Goal: Task Accomplishment & Management: Manage account settings

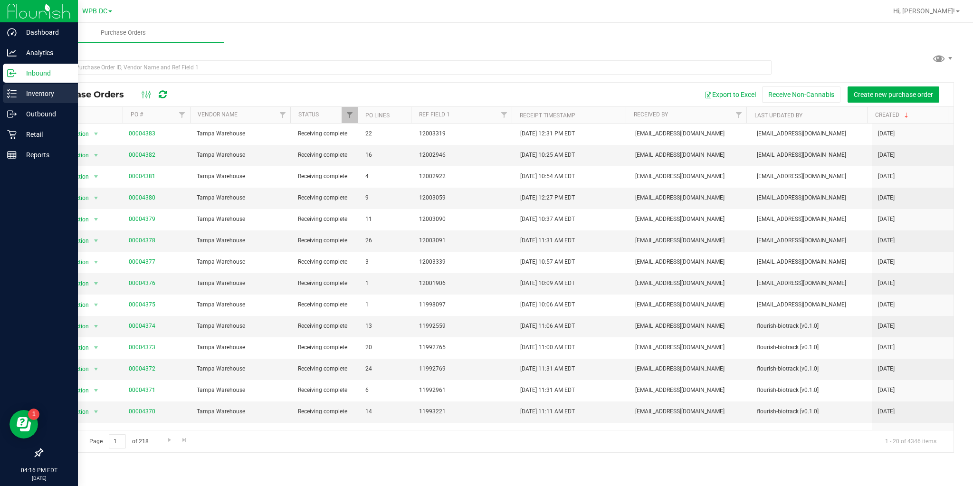
click at [15, 95] on icon at bounding box center [11, 93] width 9 height 9
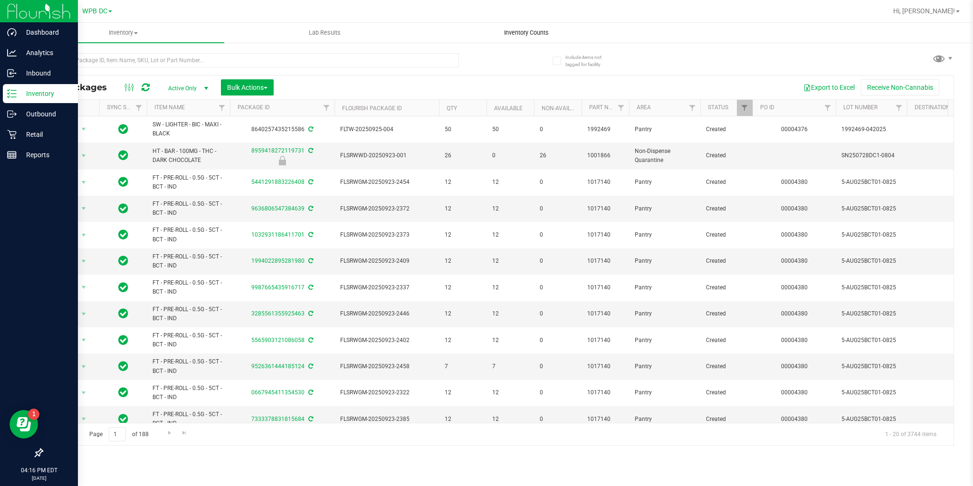
click at [511, 33] on span "Inventory Counts" at bounding box center [526, 32] width 70 height 9
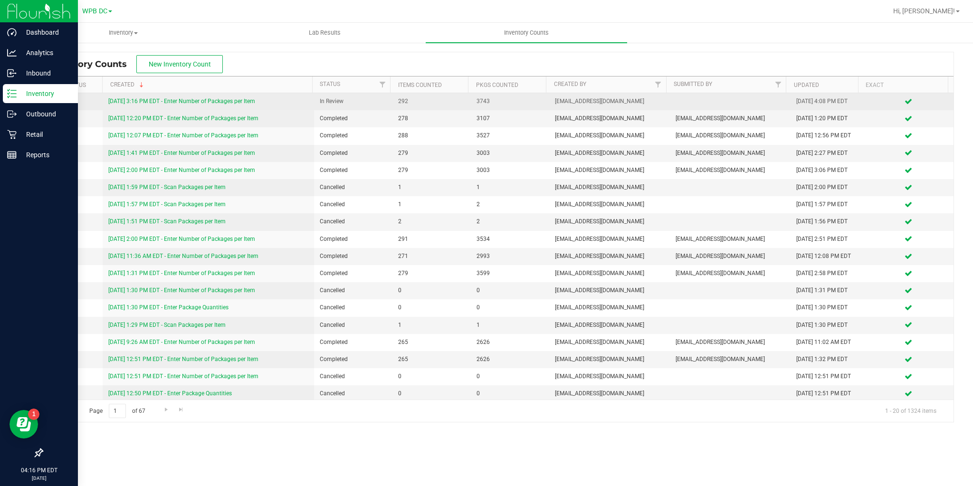
click at [207, 101] on link "[DATE] 3:16 PM EDT - Enter Number of Packages per Item" at bounding box center [181, 101] width 147 height 7
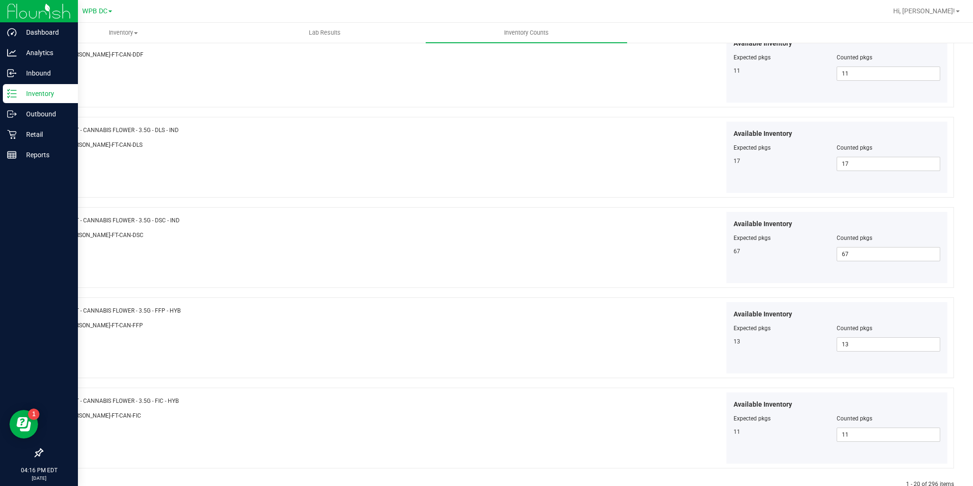
scroll to position [1501, 0]
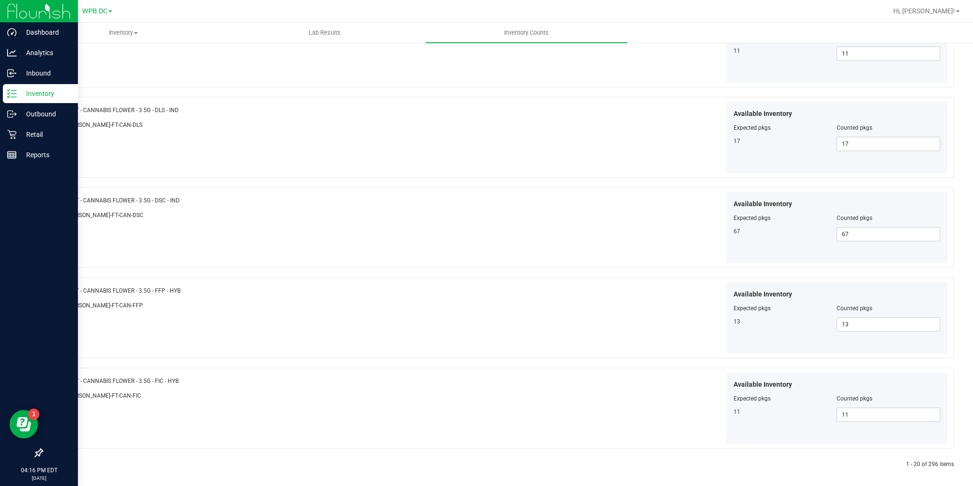
click at [63, 462] on icon at bounding box center [64, 465] width 3 height 6
click at [66, 462] on link at bounding box center [65, 464] width 4 height 7
click at [63, 462] on icon at bounding box center [64, 465] width 3 height 6
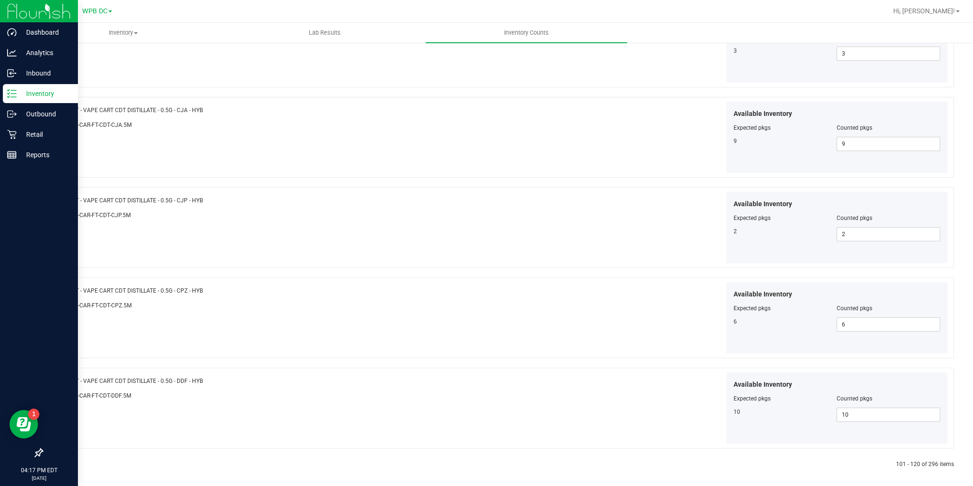
click at [63, 462] on icon at bounding box center [64, 465] width 3 height 6
click at [64, 462] on icon at bounding box center [64, 465] width 3 height 6
click at [63, 462] on icon at bounding box center [64, 465] width 3 height 6
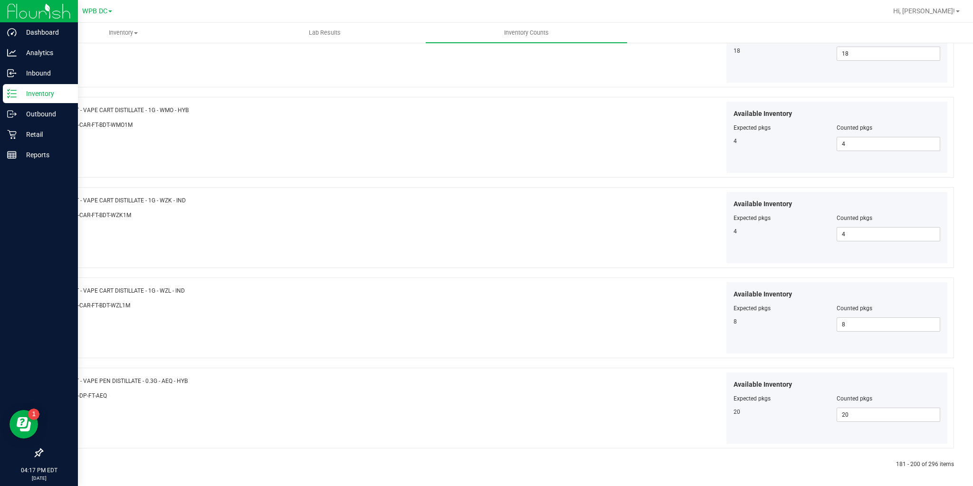
click at [63, 460] on div at bounding box center [270, 464] width 456 height 9
click at [63, 462] on icon at bounding box center [64, 465] width 3 height 6
click at [64, 462] on icon at bounding box center [64, 465] width 3 height 6
click at [63, 462] on icon at bounding box center [64, 465] width 3 height 6
click at [66, 461] on link at bounding box center [65, 464] width 4 height 7
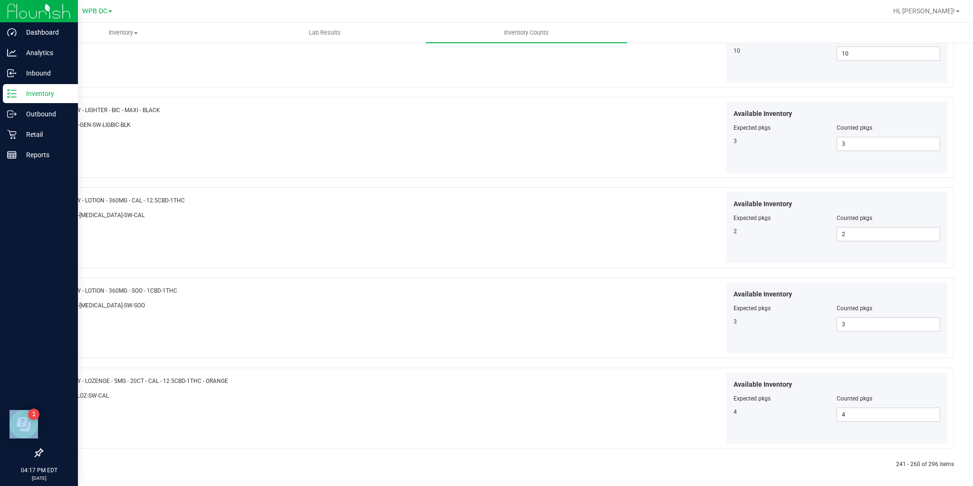
click at [65, 462] on icon at bounding box center [64, 465] width 3 height 6
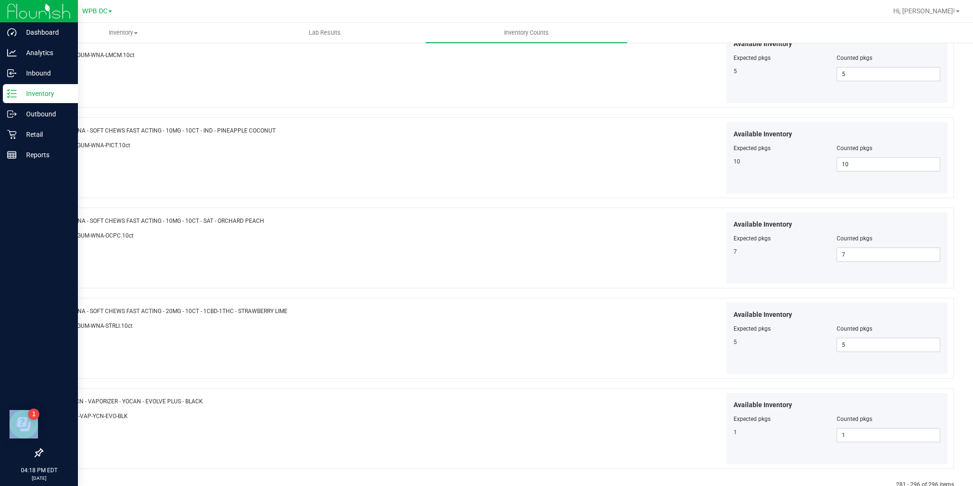
scroll to position [1141, 0]
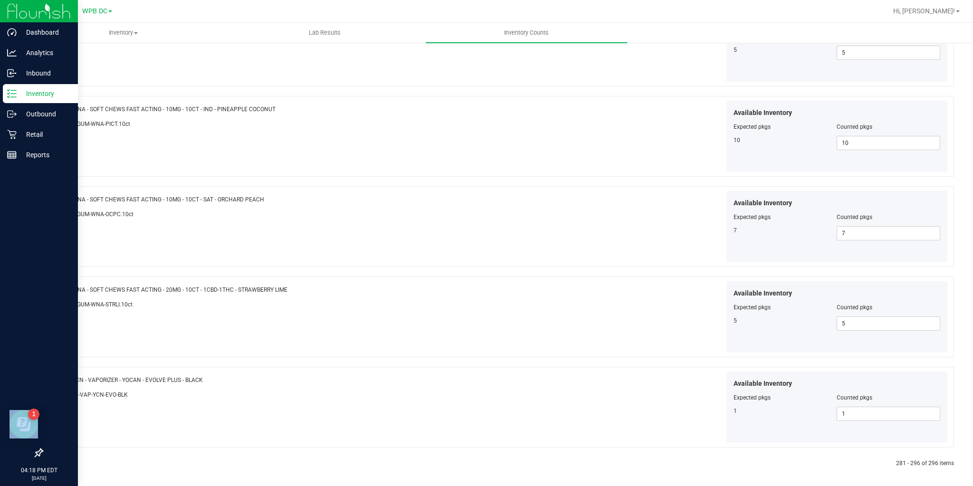
click at [42, 461] on icon at bounding box center [44, 464] width 4 height 6
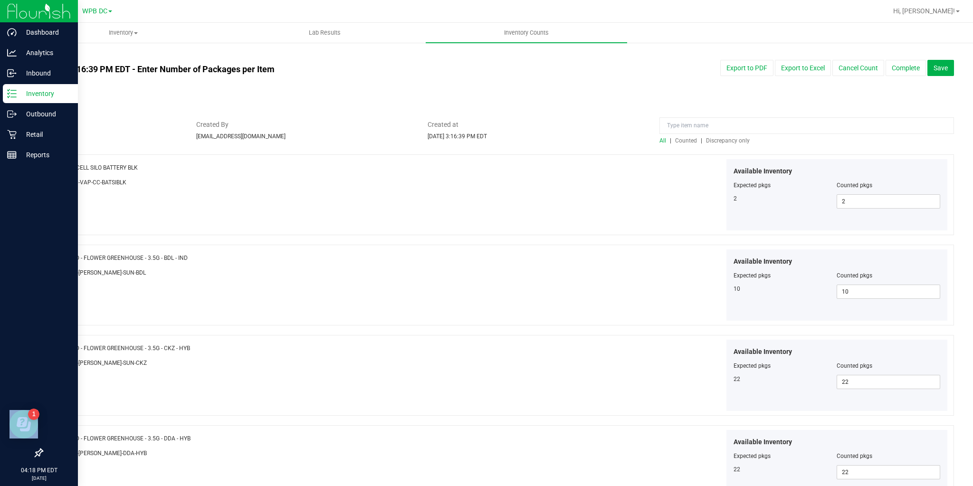
click at [53, 55] on link "All counts" at bounding box center [57, 55] width 31 height 7
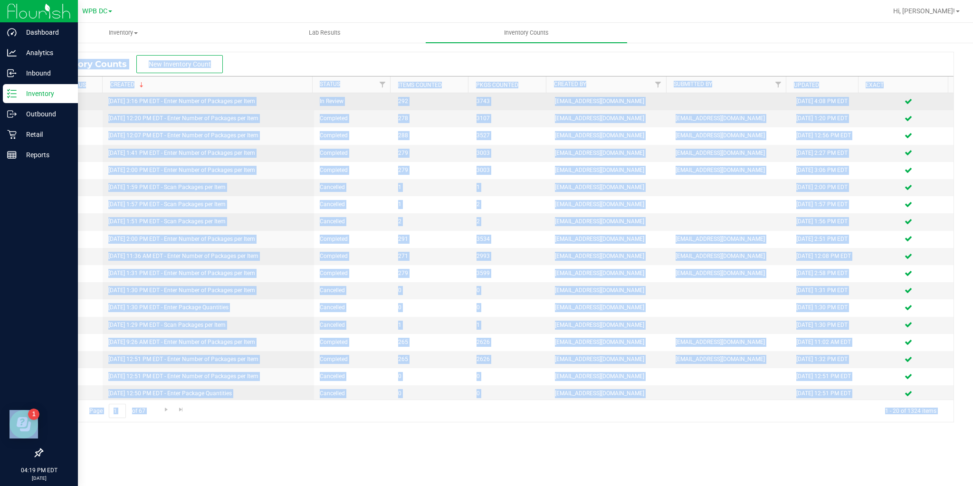
click at [158, 101] on link "[DATE] 3:16 PM EDT - Enter Number of Packages per Item" at bounding box center [181, 101] width 147 height 7
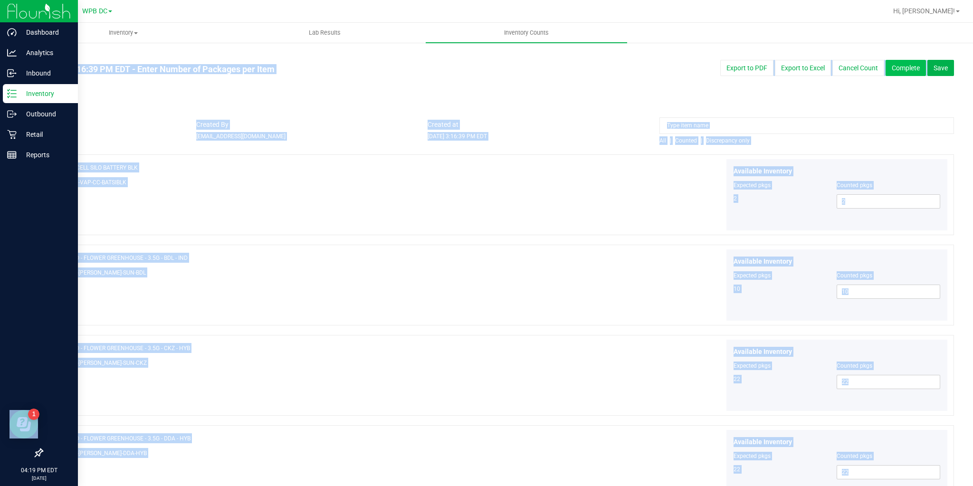
click at [893, 74] on button "Complete" at bounding box center [905, 68] width 40 height 16
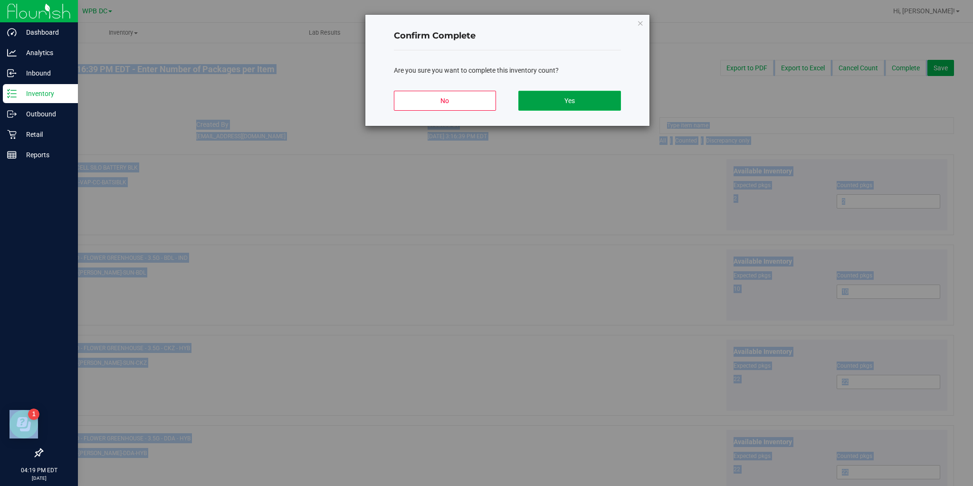
click at [591, 95] on button "Yes" at bounding box center [569, 101] width 102 height 20
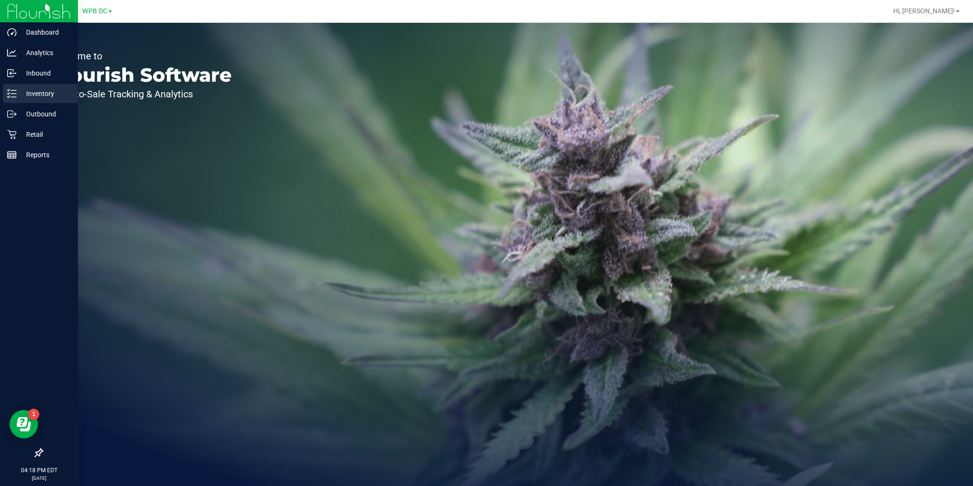
click at [8, 94] on icon at bounding box center [9, 93] width 2 height 1
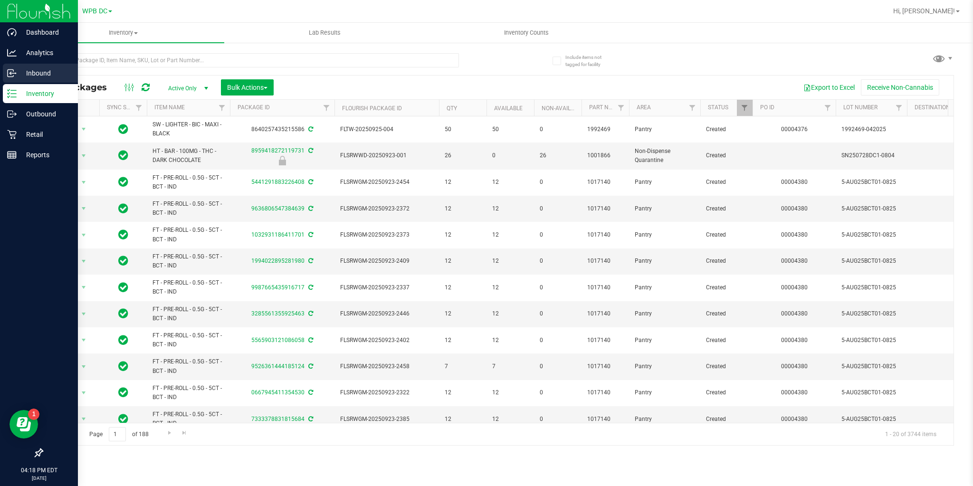
click at [8, 72] on icon at bounding box center [11, 73] width 6 height 7
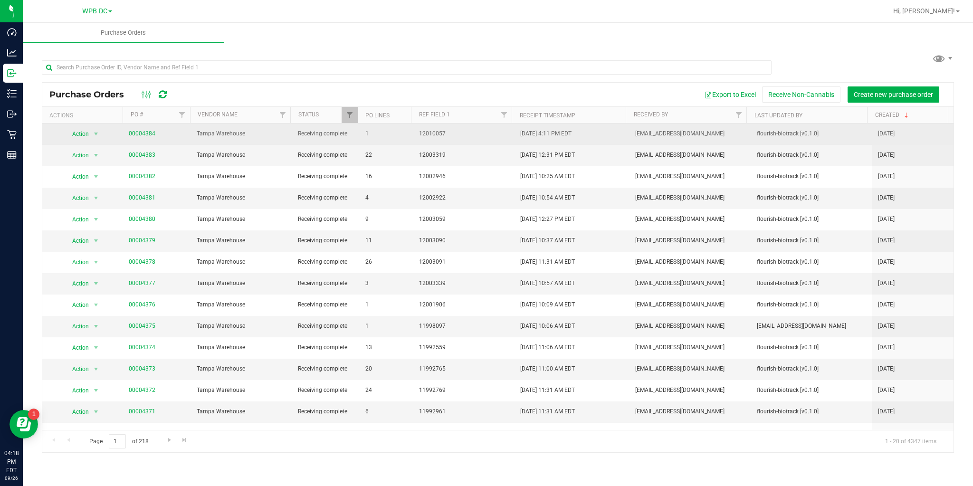
click at [145, 138] on span "00004384" at bounding box center [142, 133] width 27 height 9
click at [144, 135] on link "00004384" at bounding box center [142, 133] width 27 height 7
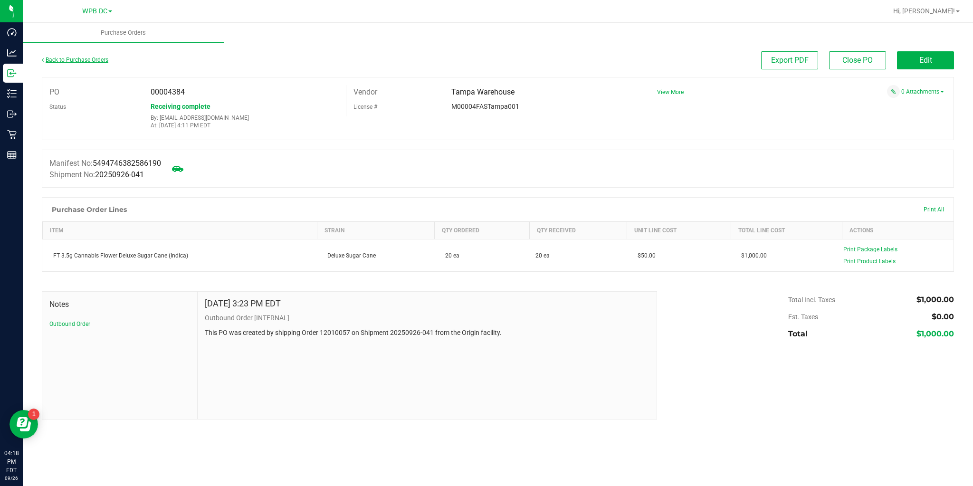
click at [54, 59] on link "Back to Purchase Orders" at bounding box center [75, 60] width 66 height 7
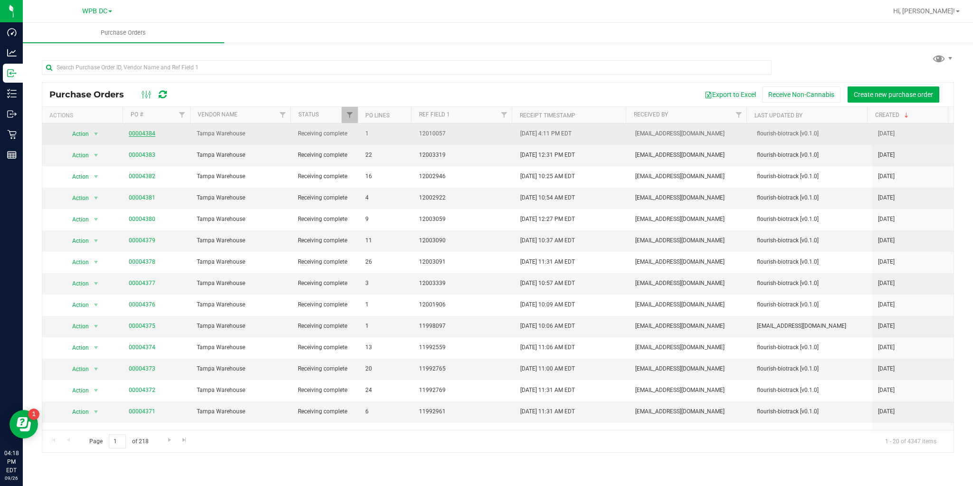
click at [141, 135] on link "00004384" at bounding box center [142, 133] width 27 height 7
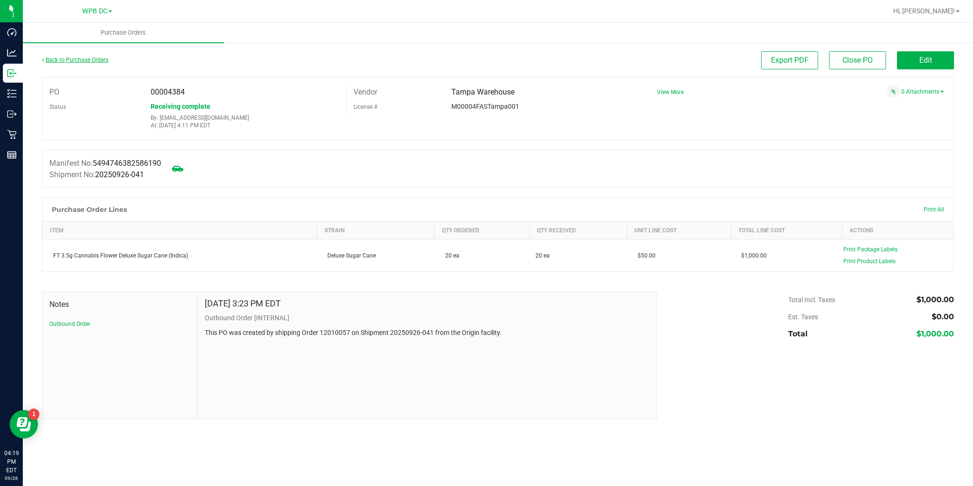
click at [79, 57] on link "Back to Purchase Orders" at bounding box center [75, 60] width 66 height 7
